Goal: Find specific page/section: Find specific page/section

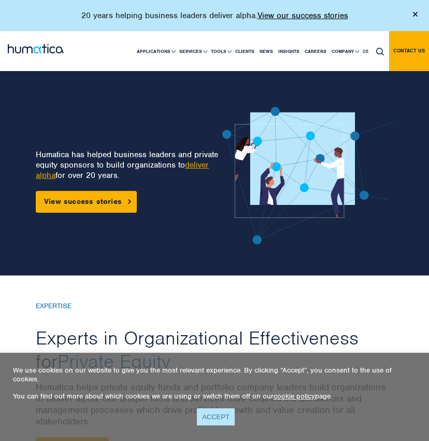
click at [214, 416] on link "ACCEPT" at bounding box center [216, 416] width 38 height 17
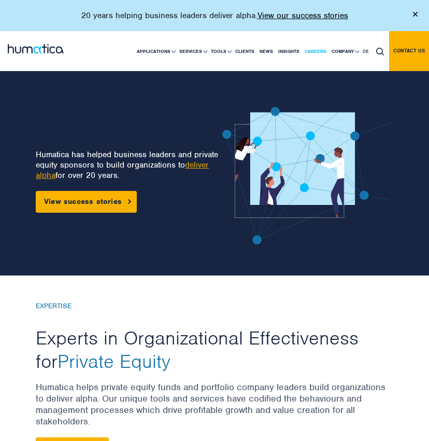
click at [314, 49] on link "Careers" at bounding box center [315, 51] width 27 height 39
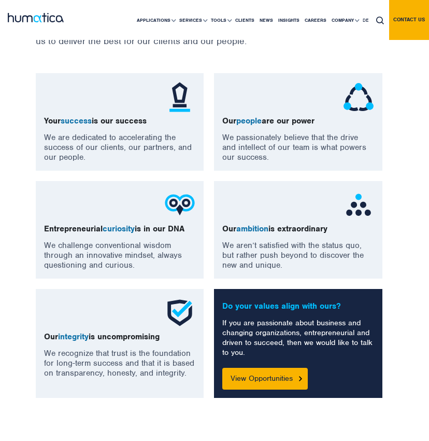
scroll to position [884, 0]
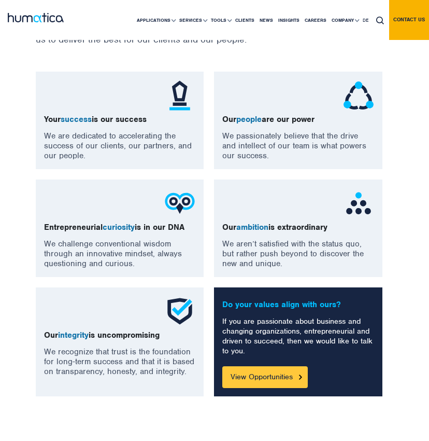
click at [267, 386] on link "View Opportunities" at bounding box center [265, 377] width 86 height 22
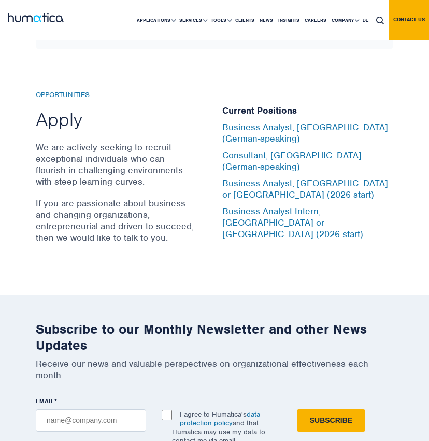
scroll to position [3469, 0]
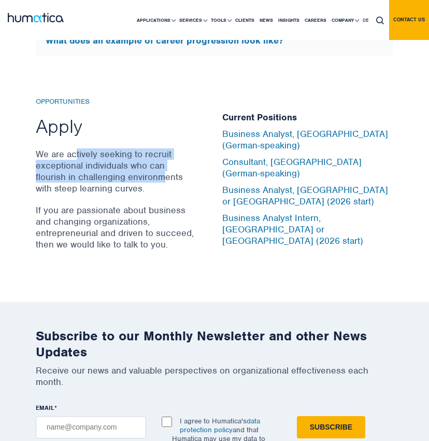
drag, startPoint x: 75, startPoint y: 164, endPoint x: 131, endPoint y: 190, distance: 62.2
click at [132, 190] on p "We are actively seeking to recruit exceptional individuals who can flourish in …" at bounding box center [116, 171] width 161 height 46
click at [131, 190] on p "We are actively seeking to recruit exceptional individuals who can flourish in …" at bounding box center [116, 171] width 161 height 46
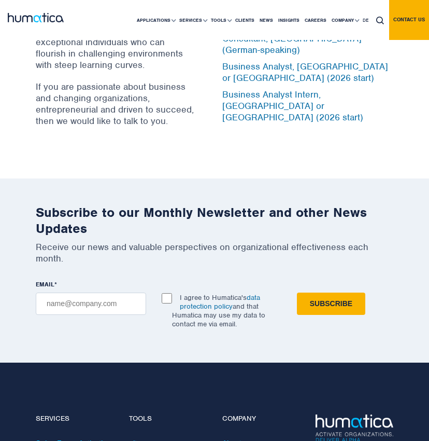
scroll to position [3567, 0]
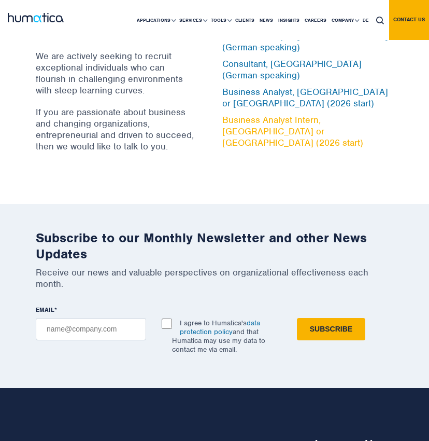
click at [243, 131] on link "Business Analyst Intern, [GEOGRAPHIC_DATA] or [GEOGRAPHIC_DATA] (2026 start)" at bounding box center [292, 131] width 141 height 34
